Goal: Task Accomplishment & Management: Manage account settings

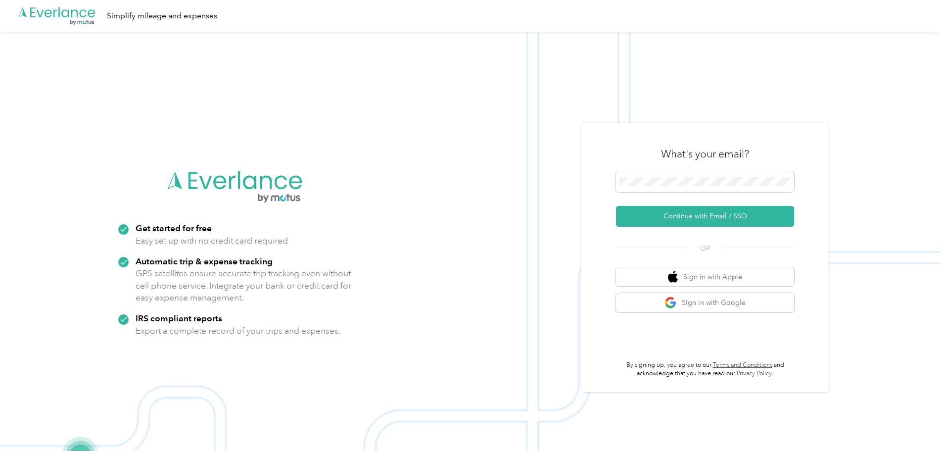
click at [660, 170] on div "What's your email?" at bounding box center [705, 154] width 178 height 35
click at [711, 222] on button "Continue with Email / SSO" at bounding box center [705, 216] width 178 height 21
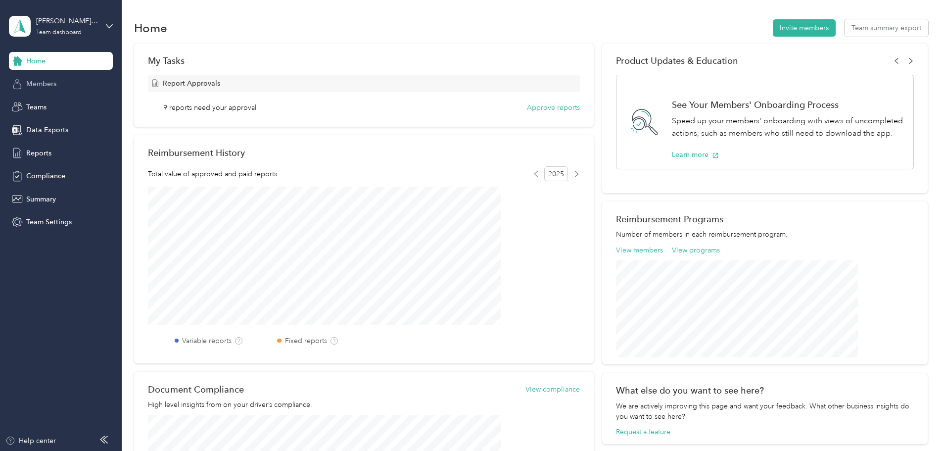
click at [59, 82] on div "Members" at bounding box center [61, 84] width 104 height 18
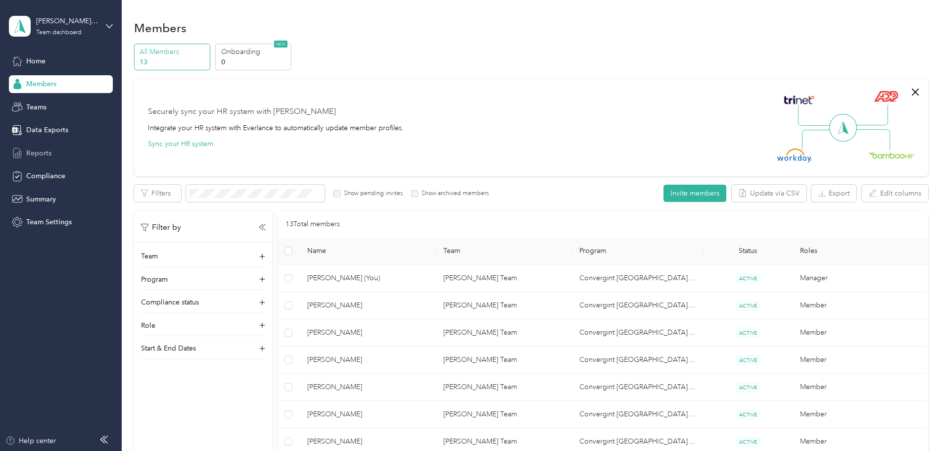
click at [41, 153] on span "Reports" at bounding box center [38, 153] width 25 height 10
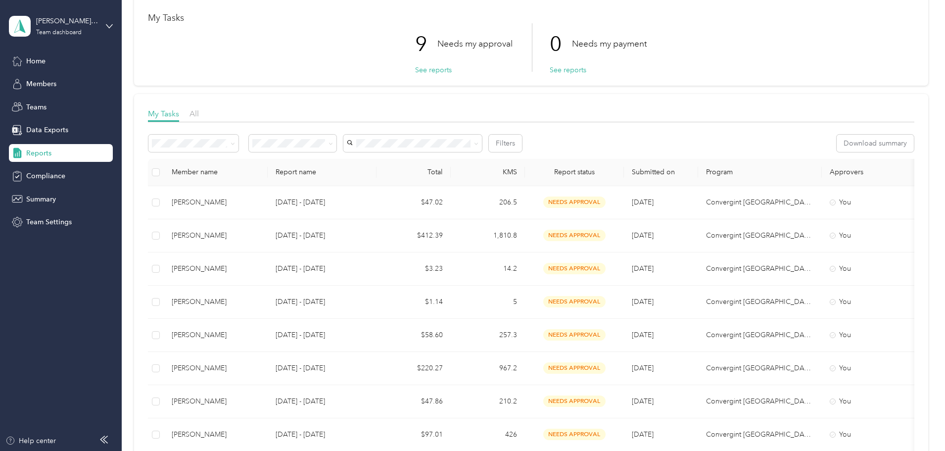
scroll to position [99, 0]
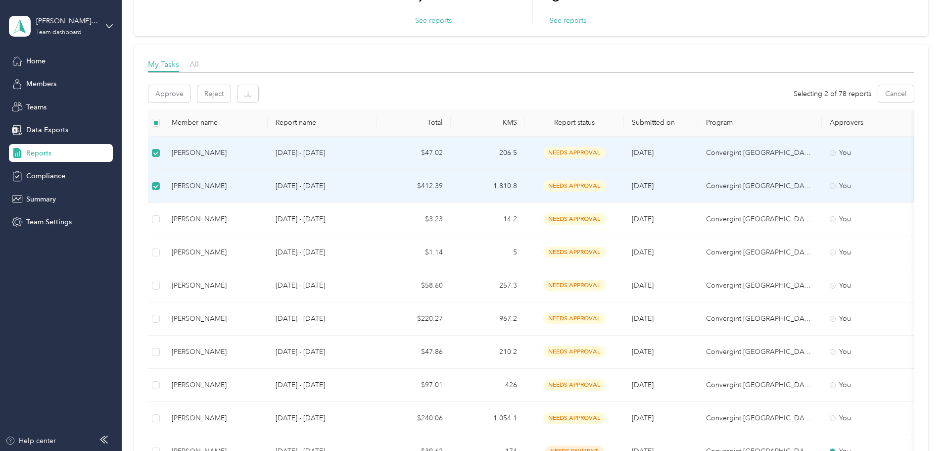
click at [525, 189] on td "1,810.8" at bounding box center [488, 186] width 74 height 33
click at [808, 184] on p "Convergint [GEOGRAPHIC_DATA] 2024" at bounding box center [760, 186] width 108 height 11
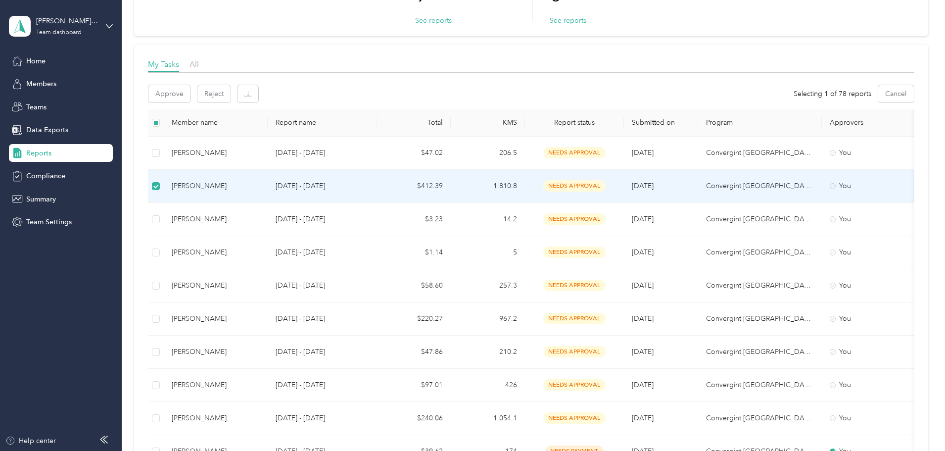
click at [164, 174] on td at bounding box center [156, 186] width 16 height 33
click at [606, 189] on span "needs approval" at bounding box center [574, 185] width 62 height 11
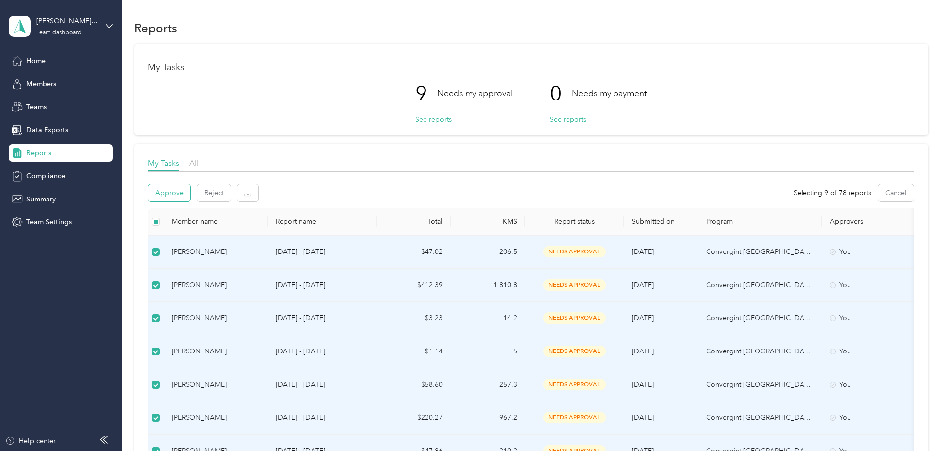
click at [190, 194] on button "Approve" at bounding box center [169, 192] width 42 height 17
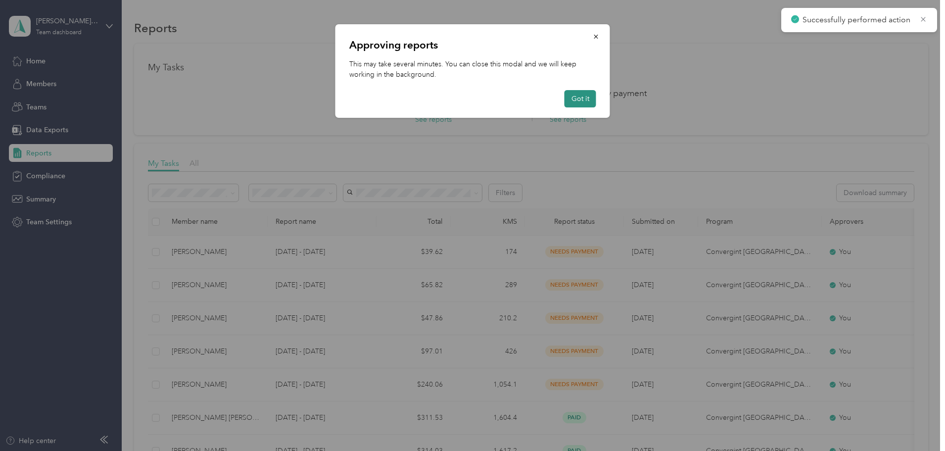
click at [584, 102] on button "Got it" at bounding box center [581, 98] width 32 height 17
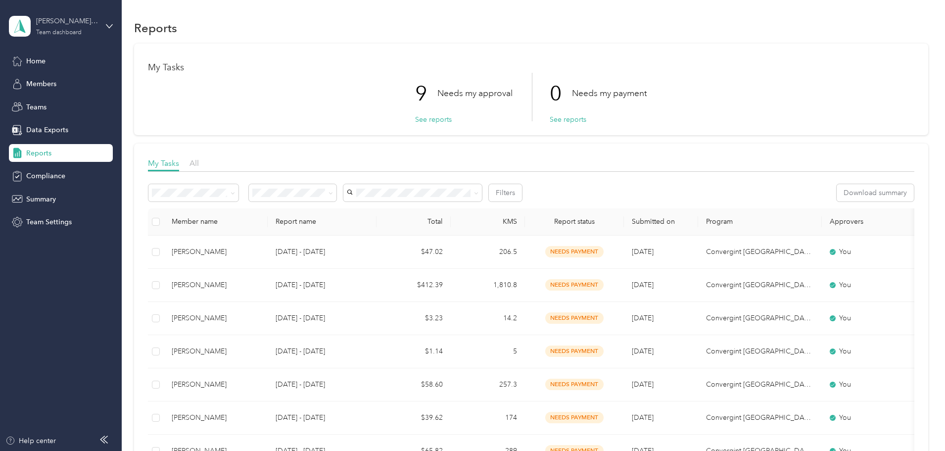
click at [83, 30] on div "[PERSON_NAME] Team Team dashboard" at bounding box center [67, 26] width 62 height 20
click at [86, 103] on div "Personal dashboard" at bounding box center [169, 103] width 306 height 17
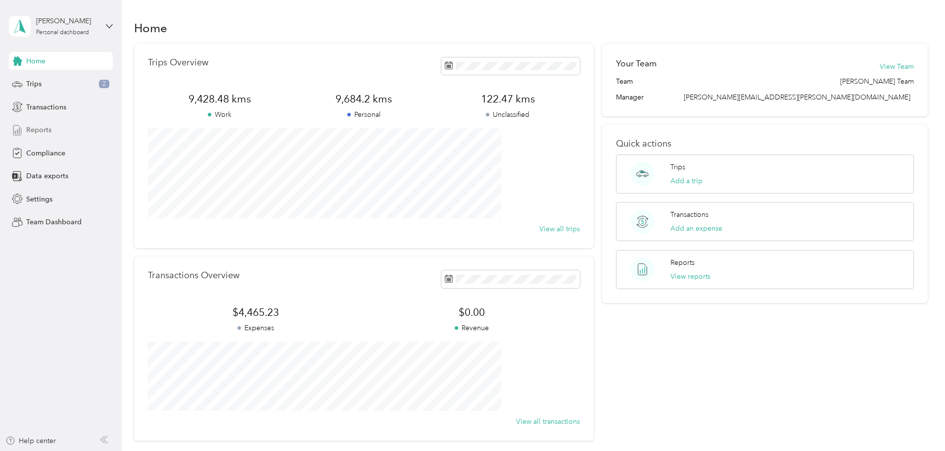
click at [43, 129] on span "Reports" at bounding box center [38, 130] width 25 height 10
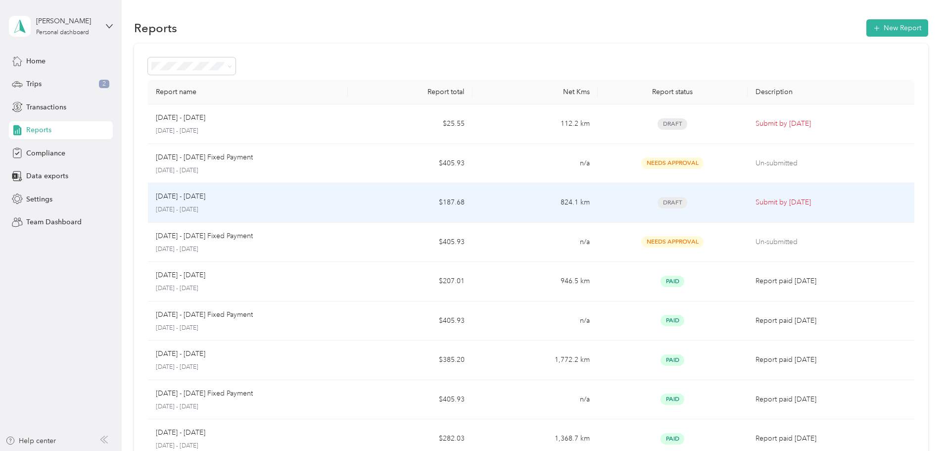
click at [658, 202] on span "Draft" at bounding box center [673, 202] width 30 height 11
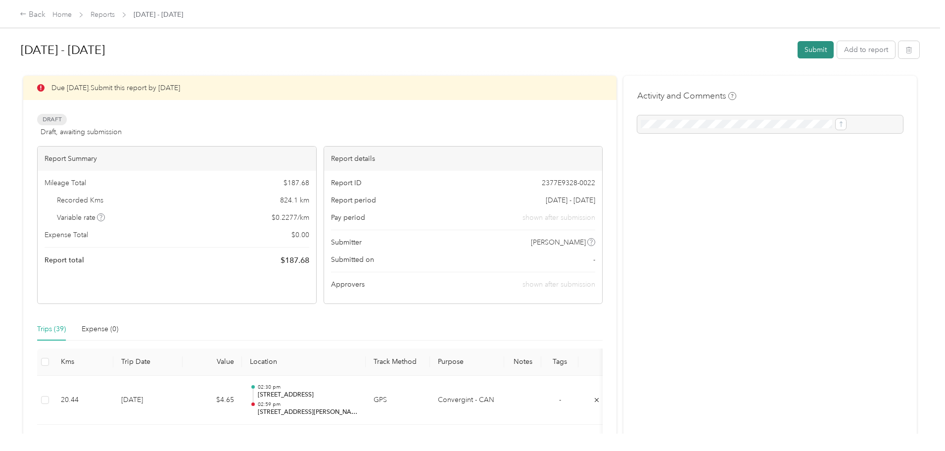
click at [798, 48] on button "Submit" at bounding box center [816, 49] width 36 height 17
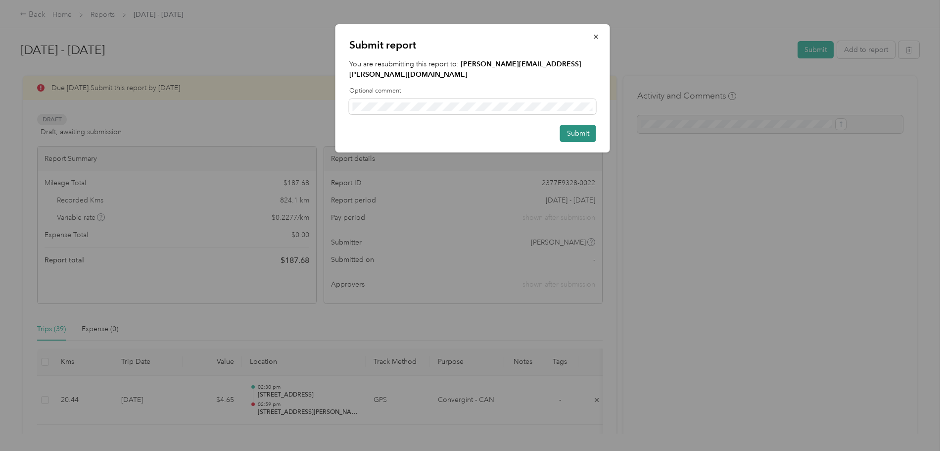
click at [584, 125] on button "Submit" at bounding box center [578, 133] width 36 height 17
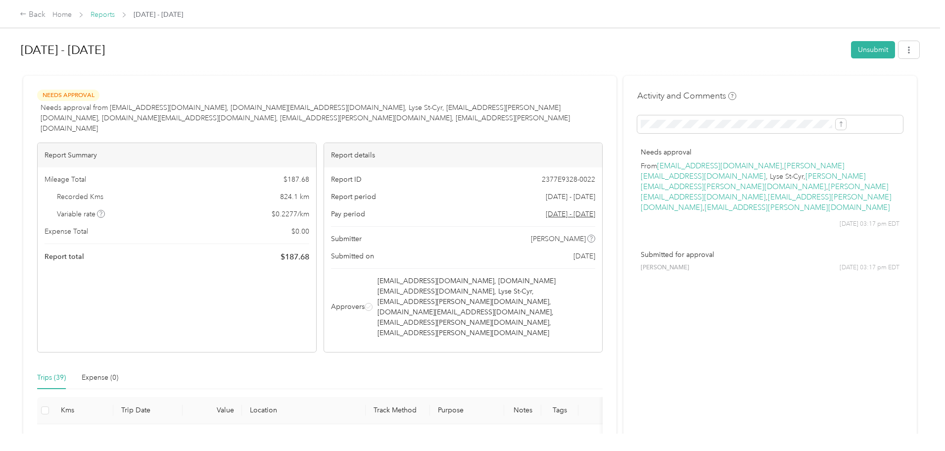
click at [115, 14] on link "Reports" at bounding box center [103, 14] width 24 height 8
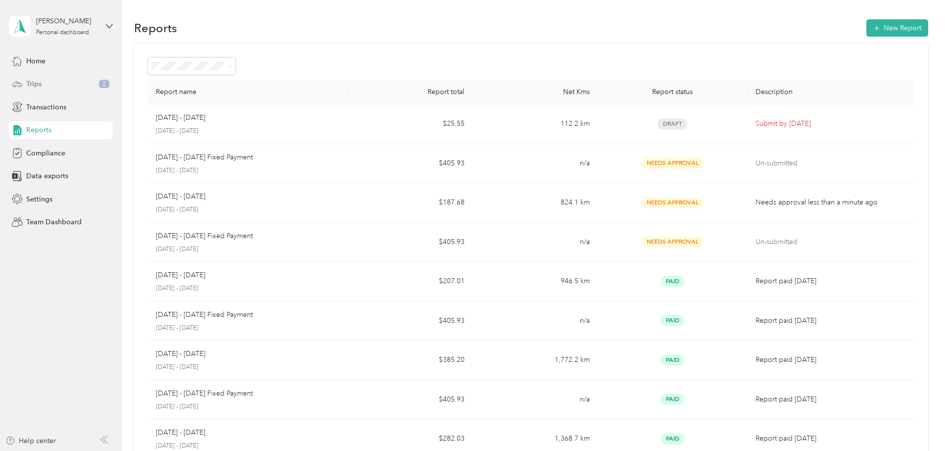
click at [65, 89] on div "Trips 2" at bounding box center [61, 84] width 104 height 18
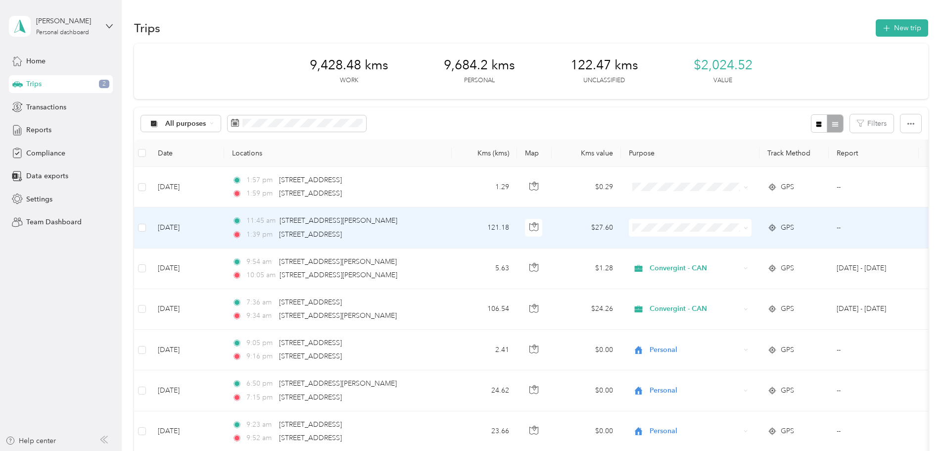
click at [746, 245] on span "Convergint - CAN" at bounding box center [765, 246] width 92 height 10
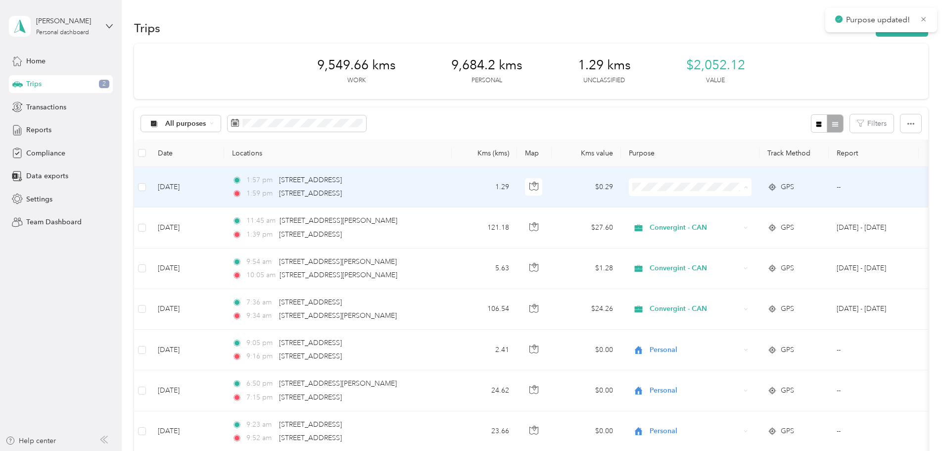
click at [743, 220] on span "Personal" at bounding box center [765, 223] width 92 height 10
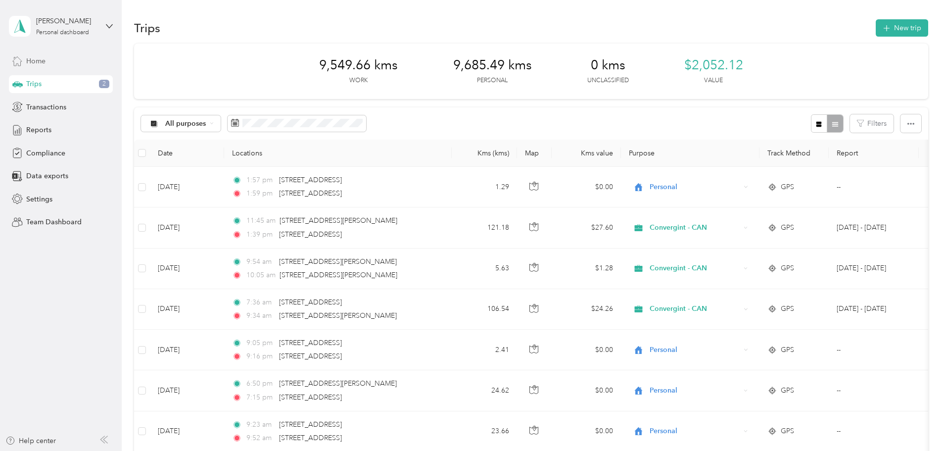
click at [65, 62] on div "Home" at bounding box center [61, 61] width 104 height 18
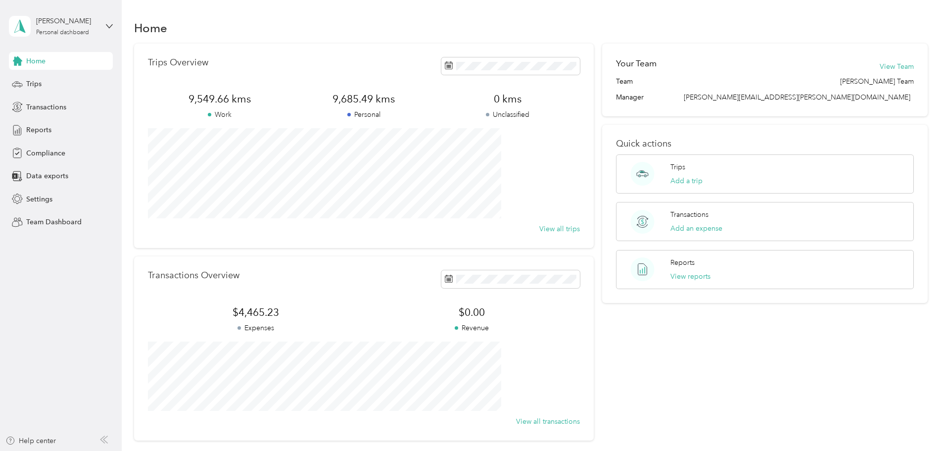
click at [52, 64] on div "Home" at bounding box center [61, 61] width 104 height 18
click at [69, 30] on div "Personal dashboard" at bounding box center [62, 33] width 53 height 6
click at [81, 89] on div "Team dashboard Personal dashboard Log out" at bounding box center [169, 104] width 306 height 62
click at [109, 23] on icon at bounding box center [109, 26] width 7 height 7
click at [66, 84] on div "Team dashboard" at bounding box center [44, 81] width 53 height 10
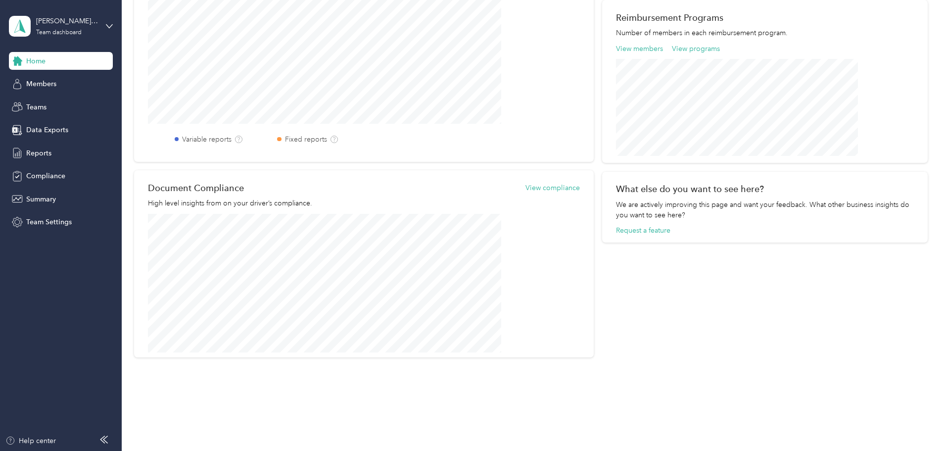
scroll to position [161, 0]
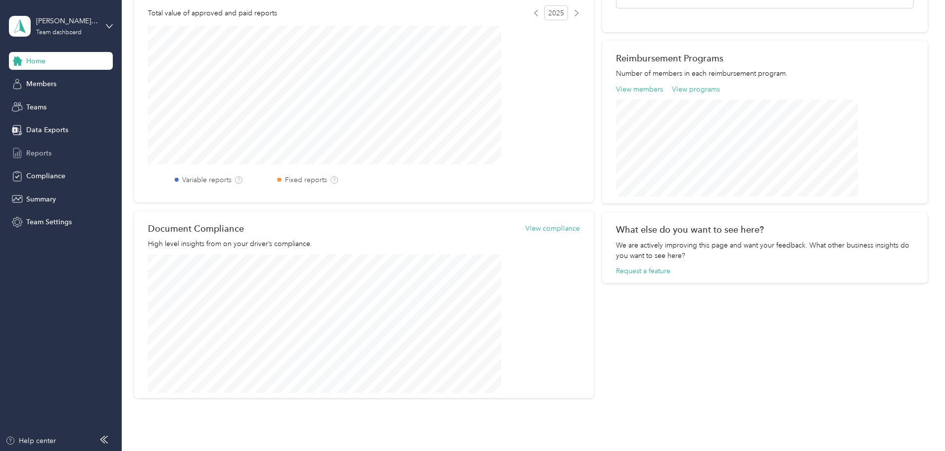
click at [62, 151] on div "Reports" at bounding box center [61, 153] width 104 height 18
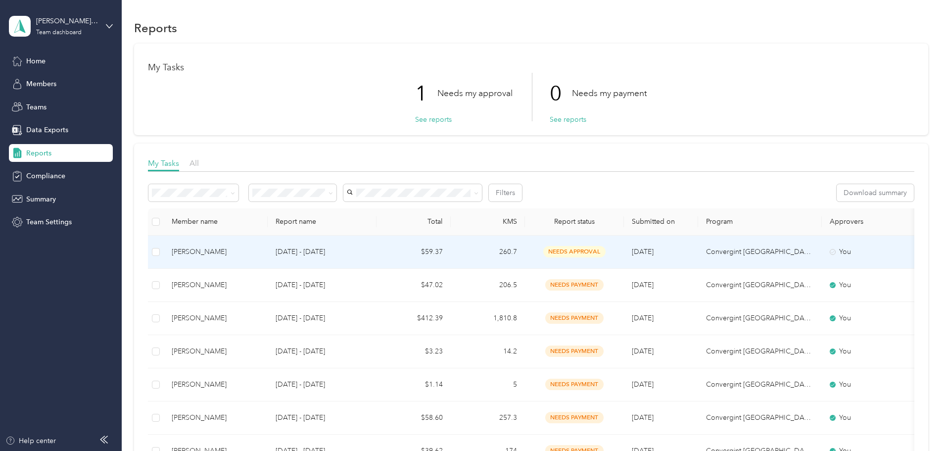
click at [164, 252] on td at bounding box center [156, 252] width 16 height 33
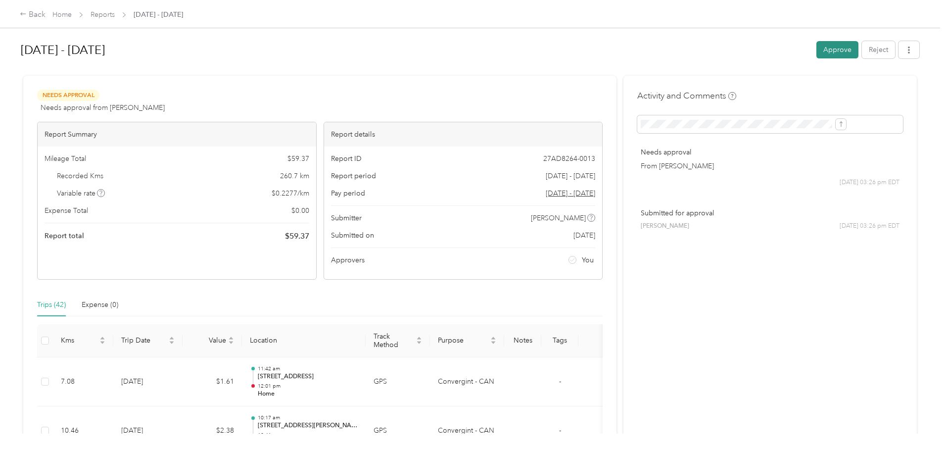
click at [816, 56] on button "Approve" at bounding box center [837, 49] width 42 height 17
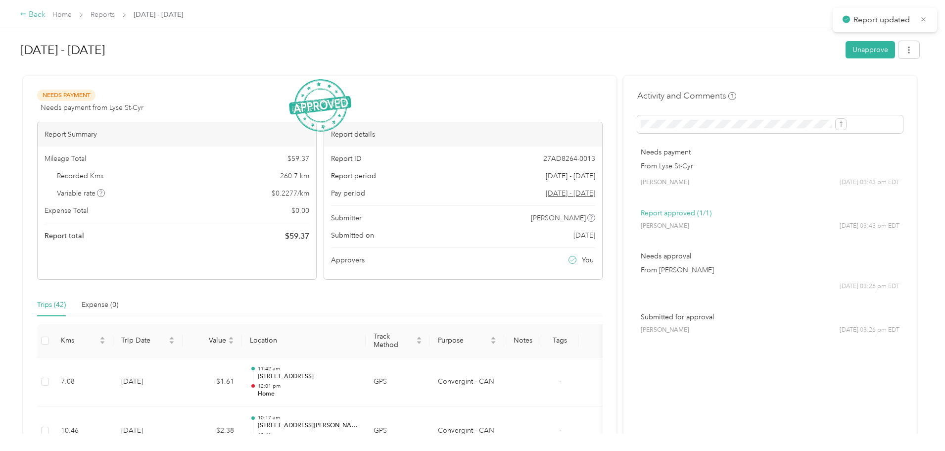
click at [46, 12] on div "Back" at bounding box center [33, 15] width 26 height 12
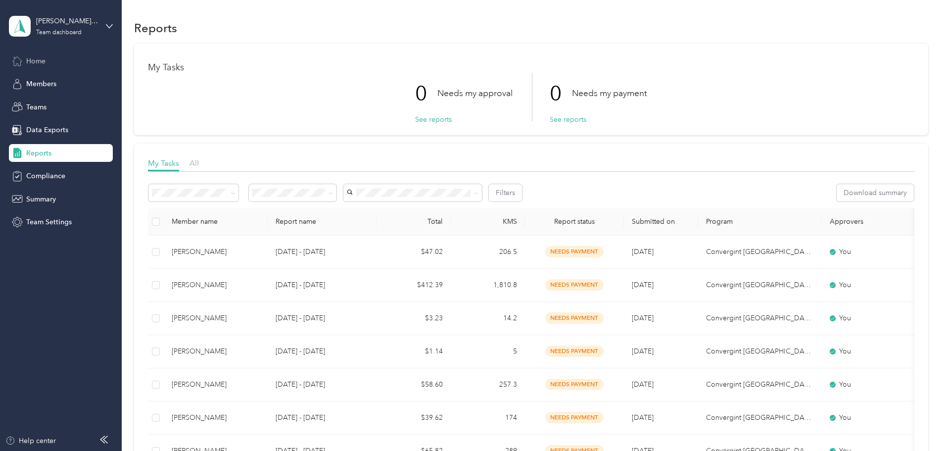
click at [65, 66] on div "Home" at bounding box center [61, 61] width 104 height 18
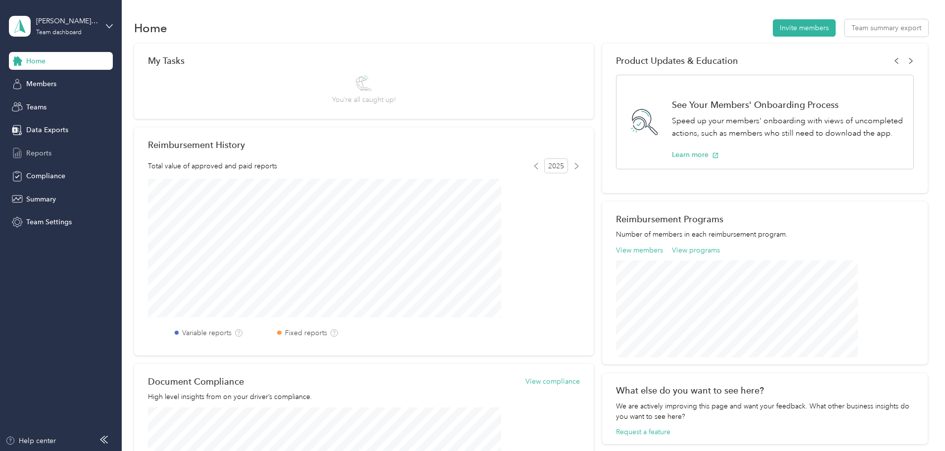
click at [58, 150] on div "Reports" at bounding box center [61, 153] width 104 height 18
